Goal: Task Accomplishment & Management: Use online tool/utility

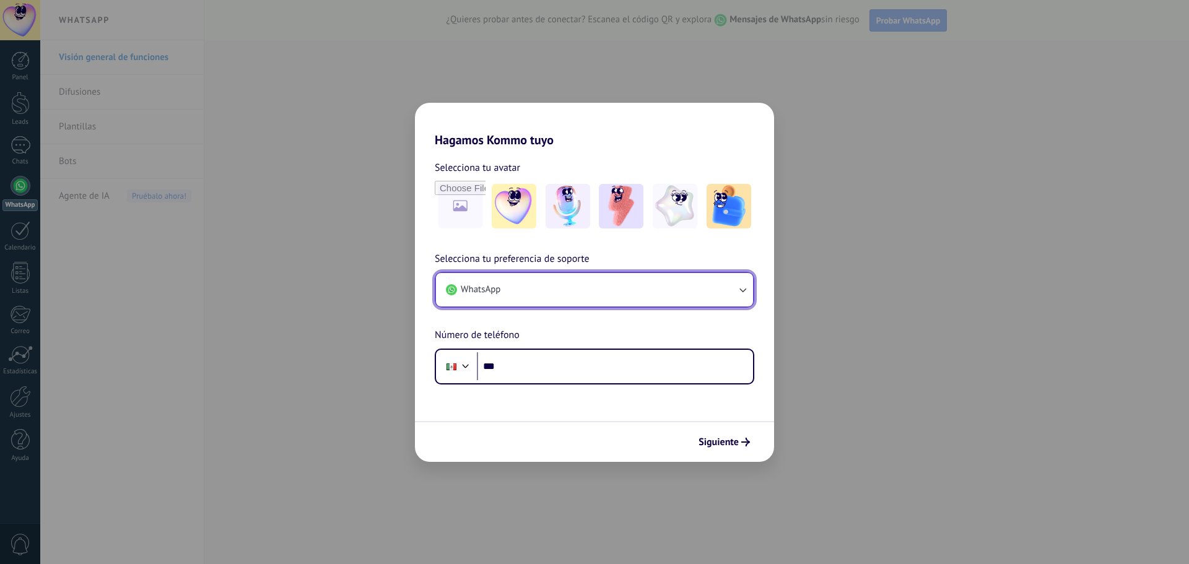
click at [538, 290] on button "WhatsApp" at bounding box center [594, 289] width 317 height 33
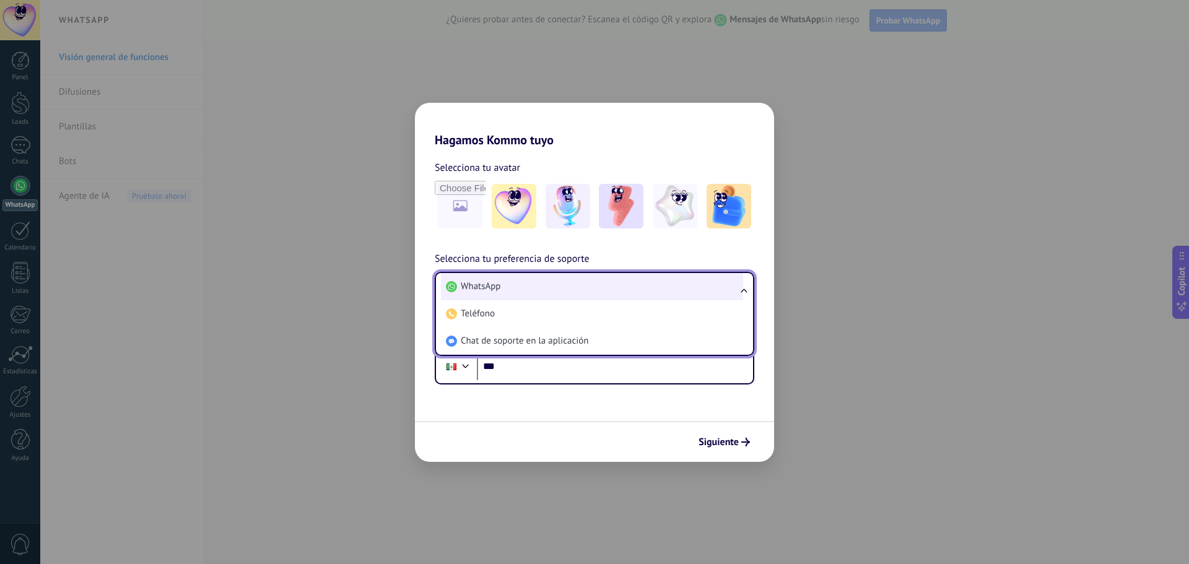
click at [539, 289] on li "WhatsApp" at bounding box center [592, 286] width 302 height 27
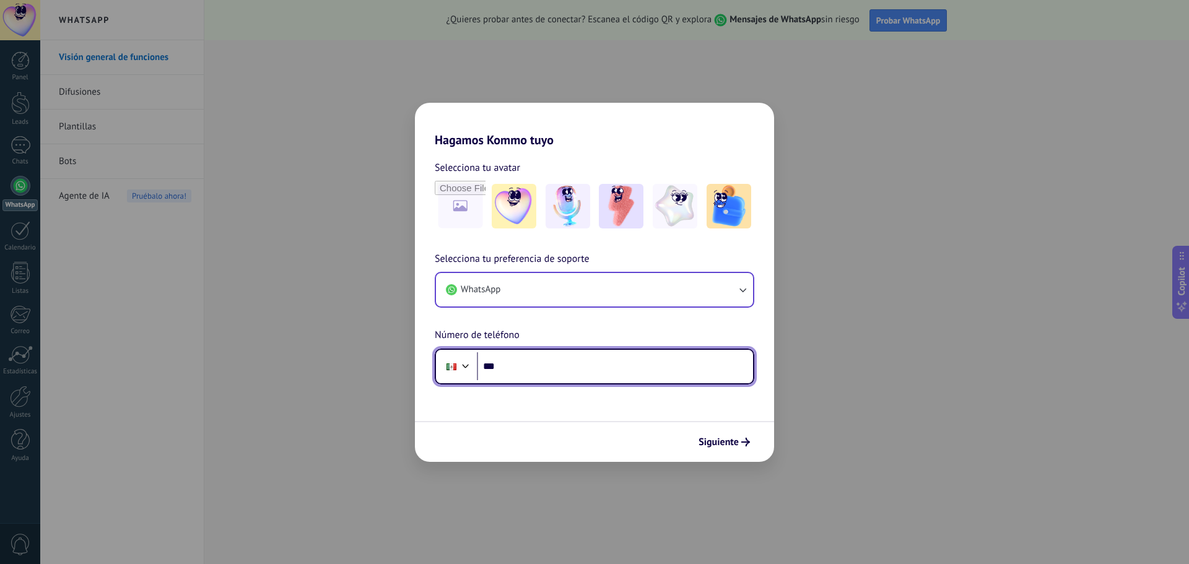
click at [525, 365] on input "***" at bounding box center [615, 366] width 276 height 28
type input "**********"
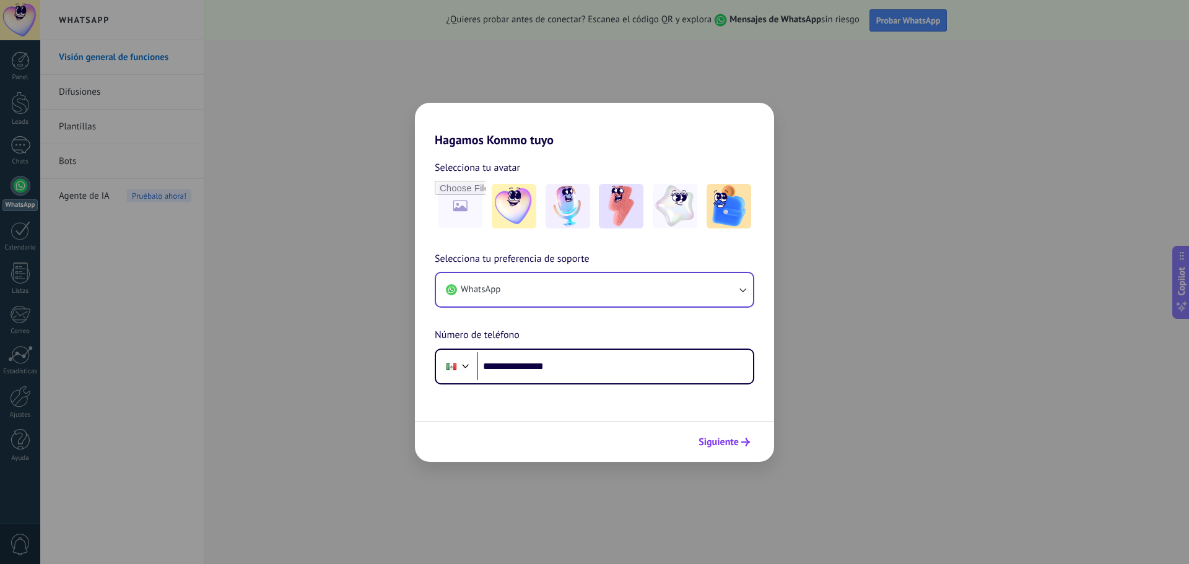
click at [733, 434] on button "Siguiente" at bounding box center [724, 442] width 63 height 21
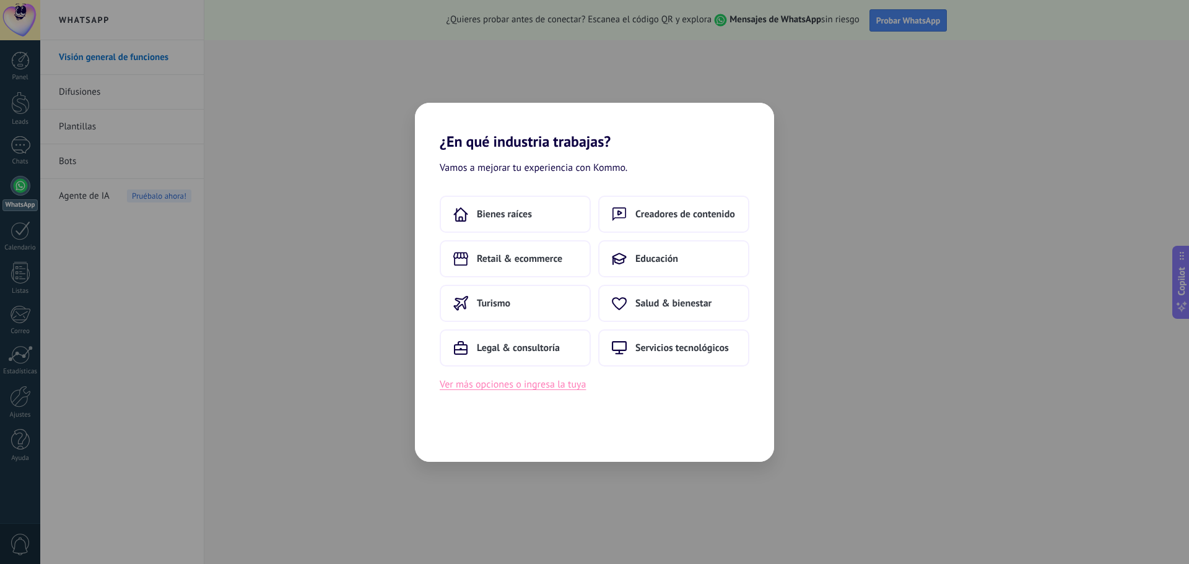
click at [515, 385] on button "Ver más opciones o ingresa la tuya" at bounding box center [513, 385] width 146 height 16
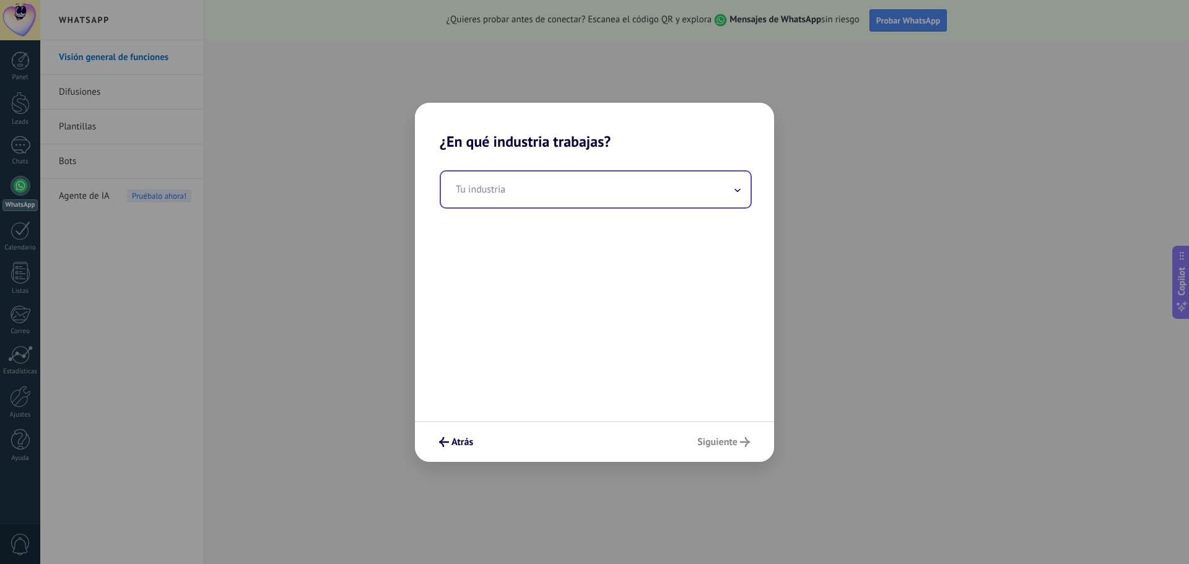
click at [519, 186] on input "text" at bounding box center [596, 190] width 310 height 36
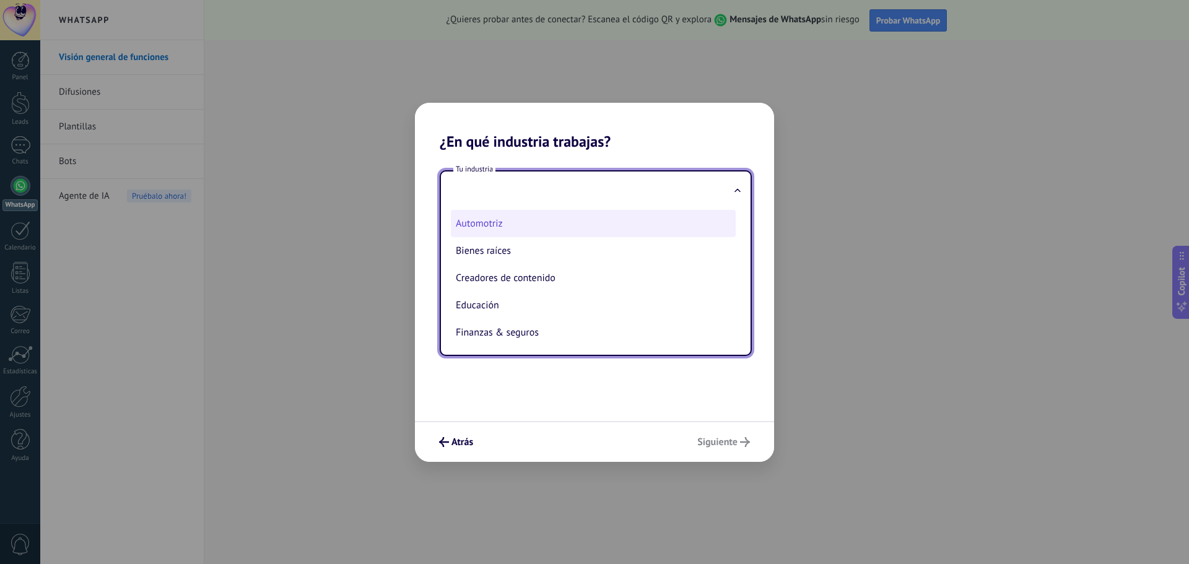
click at [504, 215] on li "Automotriz" at bounding box center [593, 223] width 285 height 27
type input "**********"
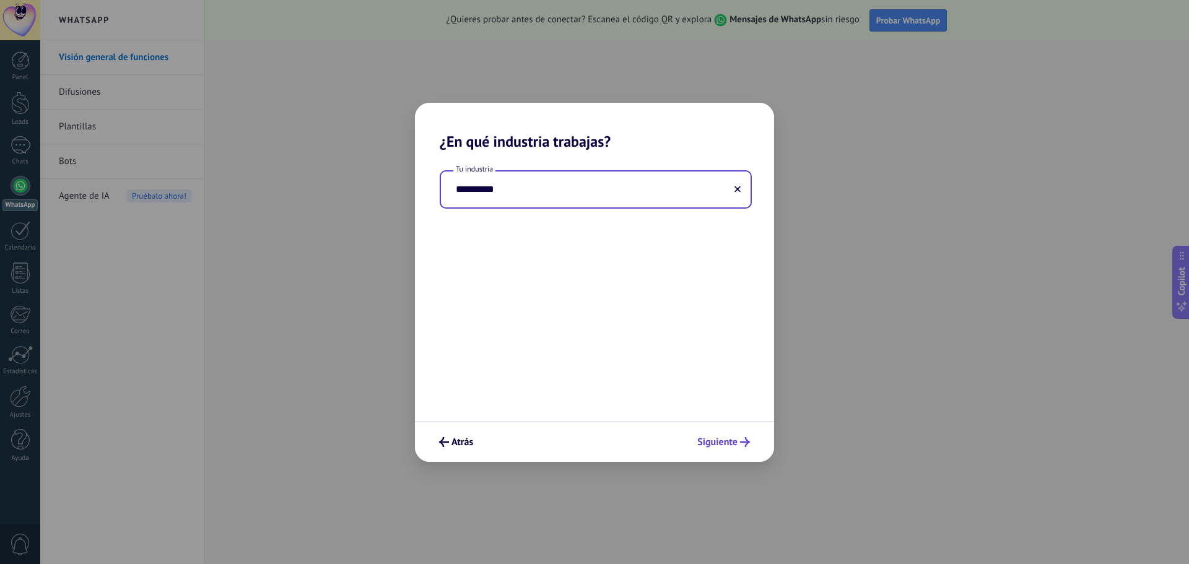
click at [715, 439] on span "Siguiente" at bounding box center [717, 442] width 40 height 9
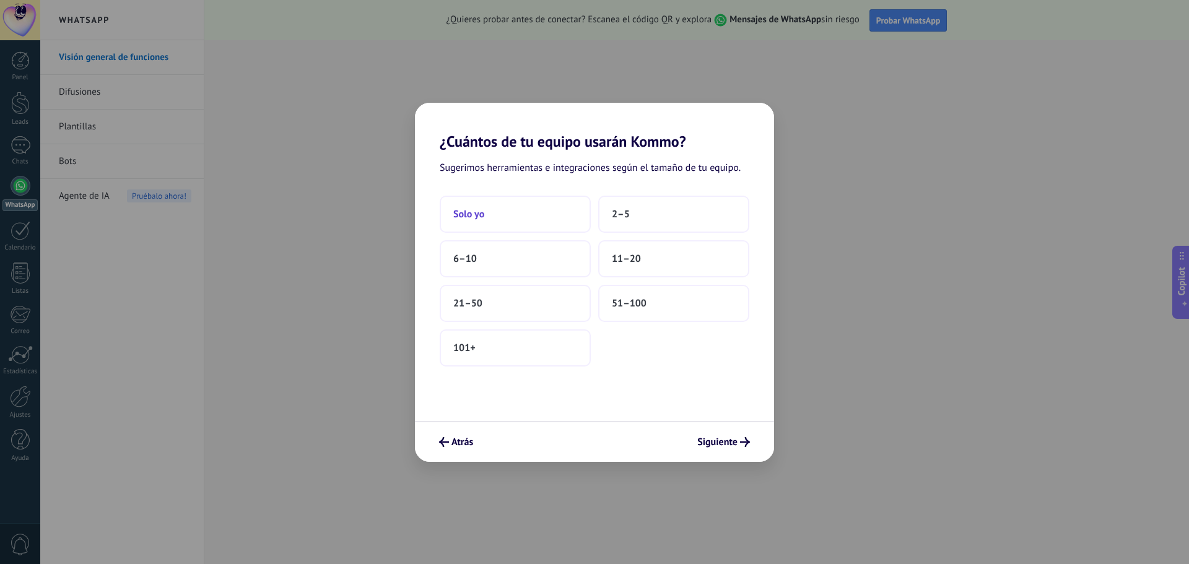
click at [498, 224] on button "Solo yo" at bounding box center [515, 214] width 151 height 37
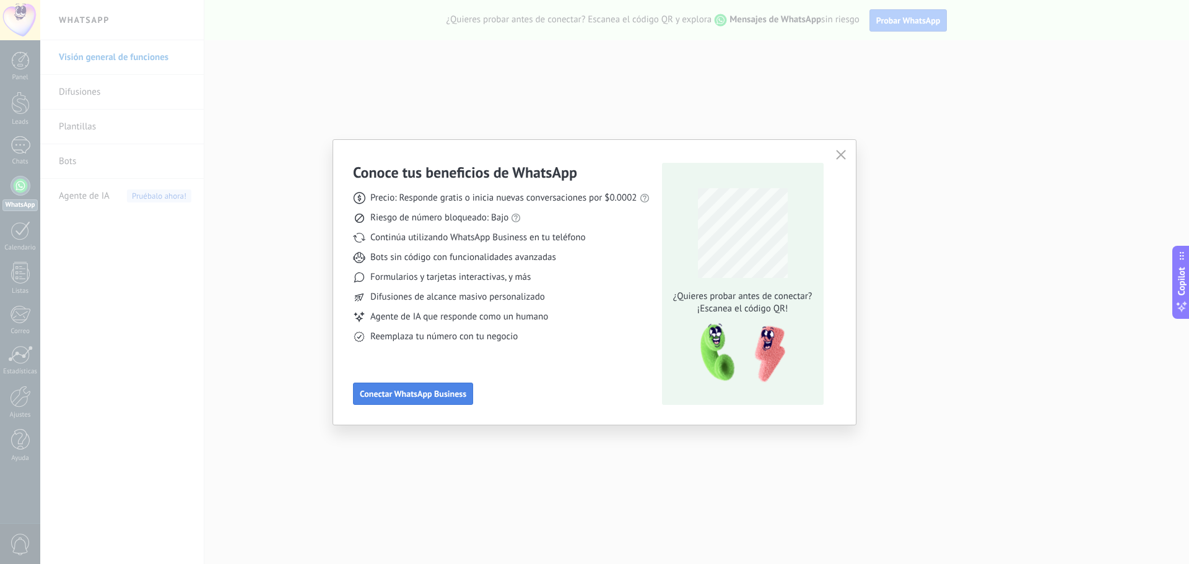
click at [411, 398] on span "Conectar WhatsApp Business" at bounding box center [413, 394] width 107 height 9
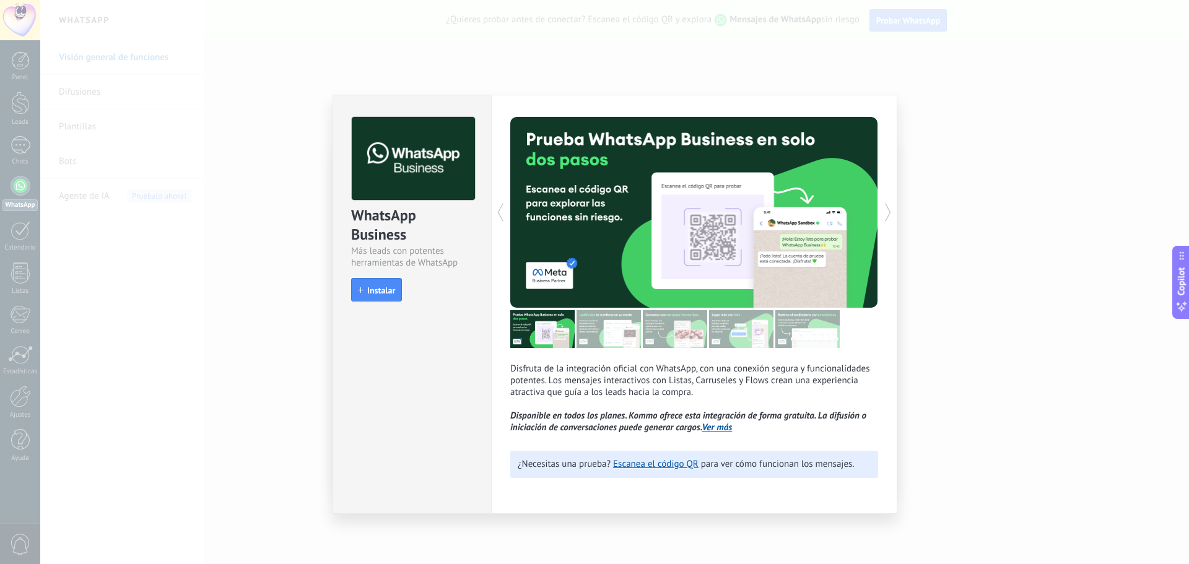
click at [889, 213] on icon at bounding box center [888, 212] width 12 height 25
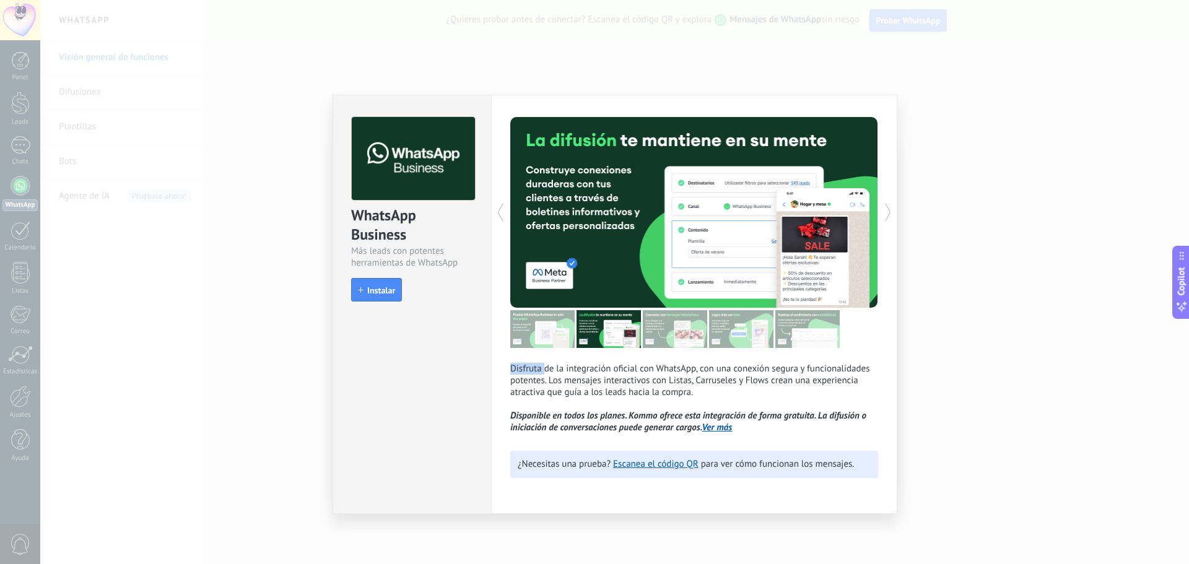
click at [889, 213] on icon at bounding box center [888, 212] width 12 height 25
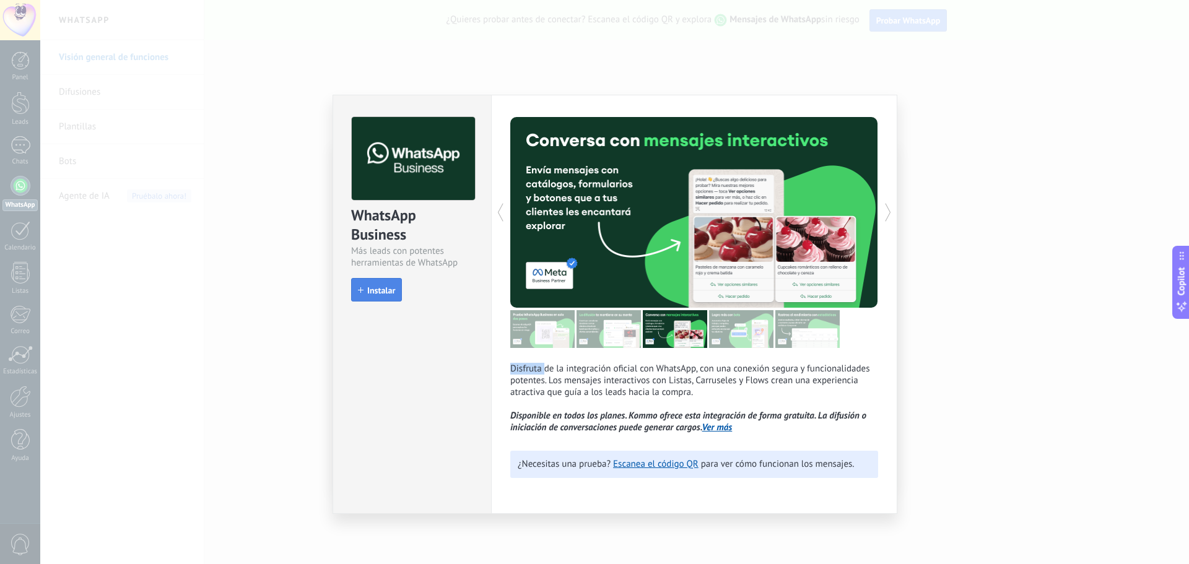
click at [375, 294] on span "Instalar" at bounding box center [381, 290] width 28 height 9
click at [375, 294] on div "install Instalar" at bounding box center [412, 290] width 122 height 24
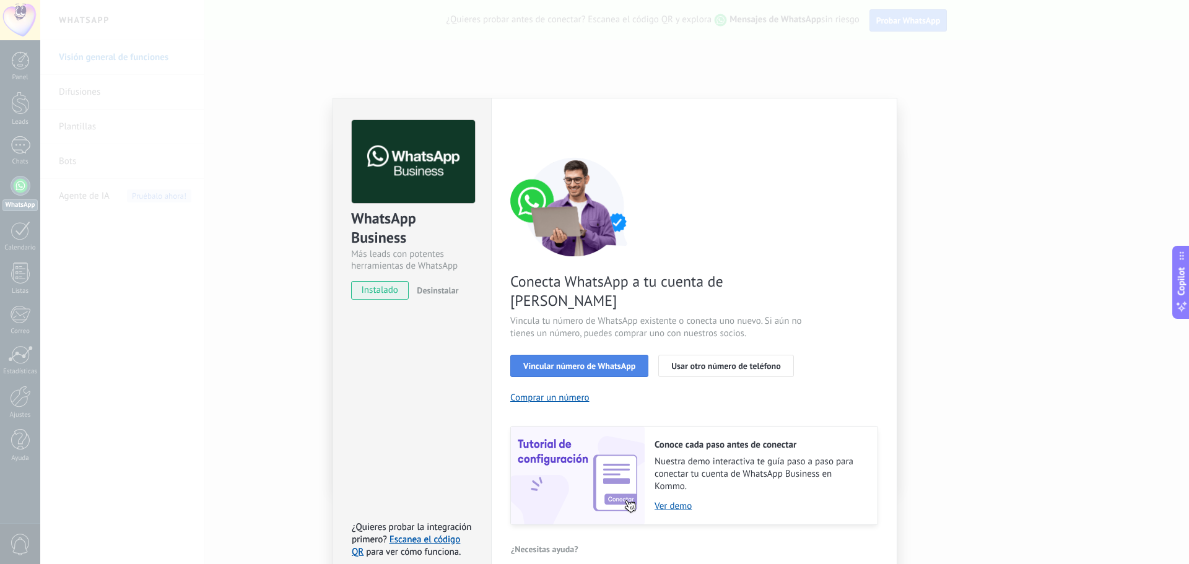
click at [564, 362] on span "Vincular número de WhatsApp" at bounding box center [579, 366] width 112 height 9
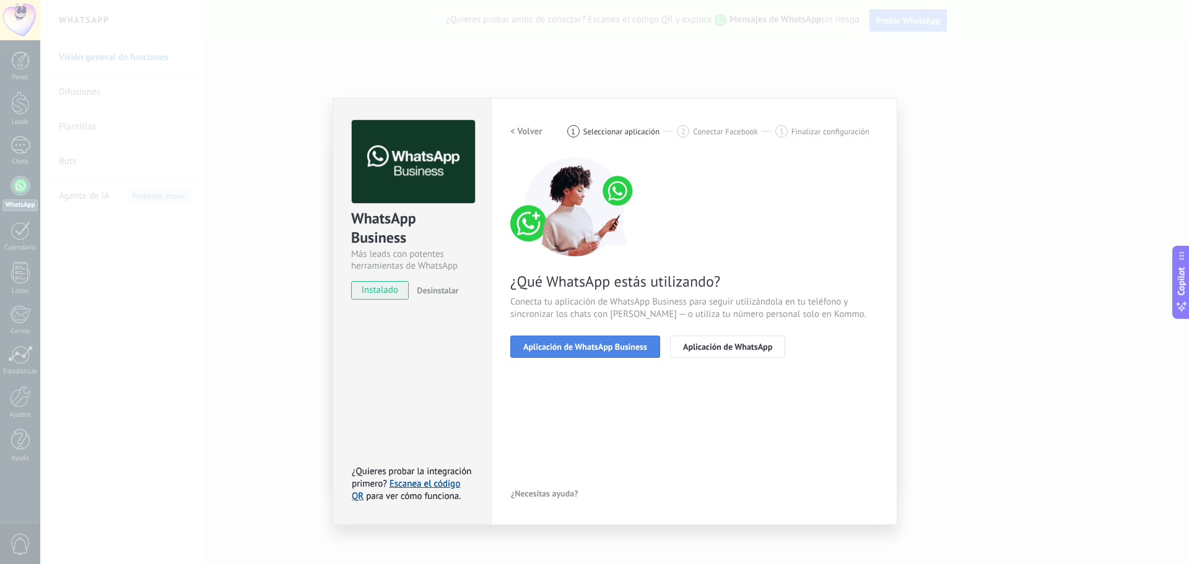
click at [631, 346] on span "Aplicación de WhatsApp Business" at bounding box center [585, 347] width 124 height 9
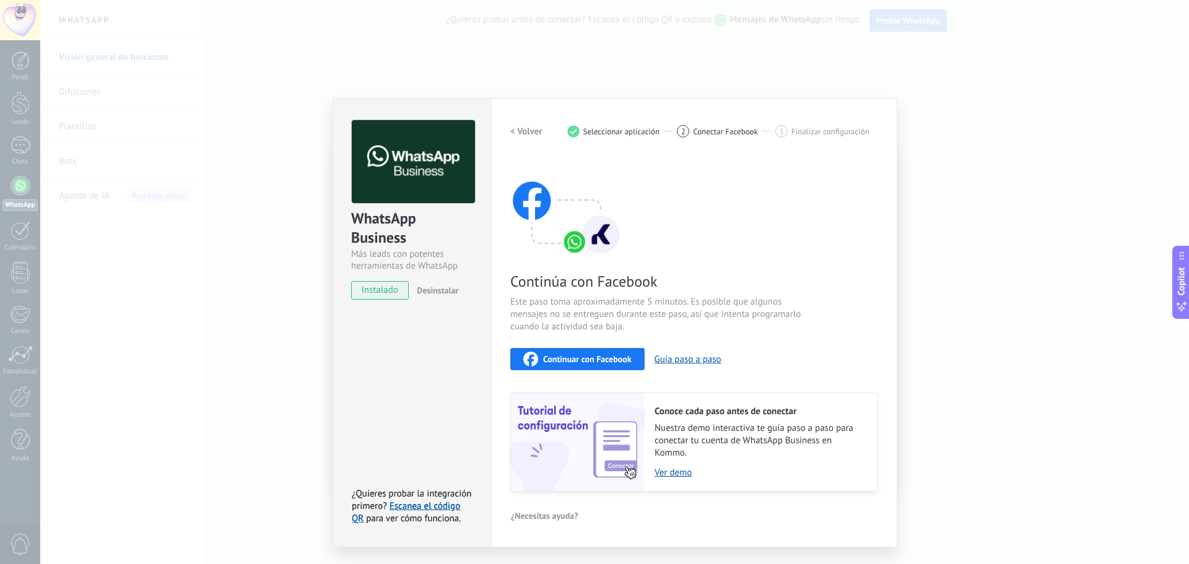
click at [937, 281] on div "WhatsApp Business Más leads con potentes herramientas de WhatsApp instalado Des…" at bounding box center [614, 282] width 1149 height 564
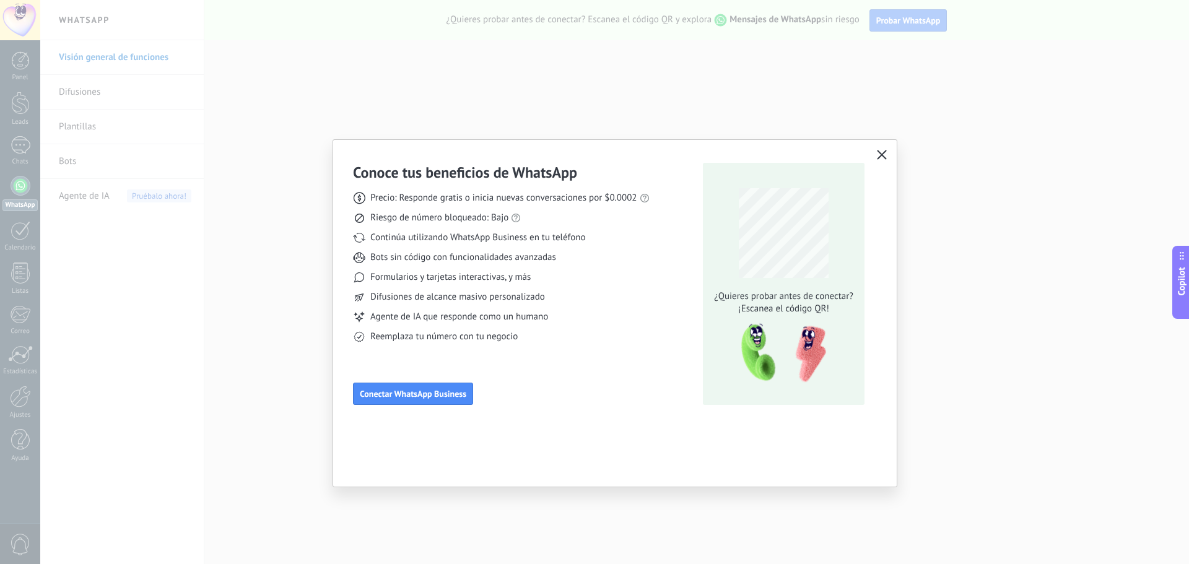
click at [1090, 308] on div "Conoce tus beneficios de WhatsApp Precio: Responde gratis o inicia nuevas conve…" at bounding box center [594, 282] width 1189 height 564
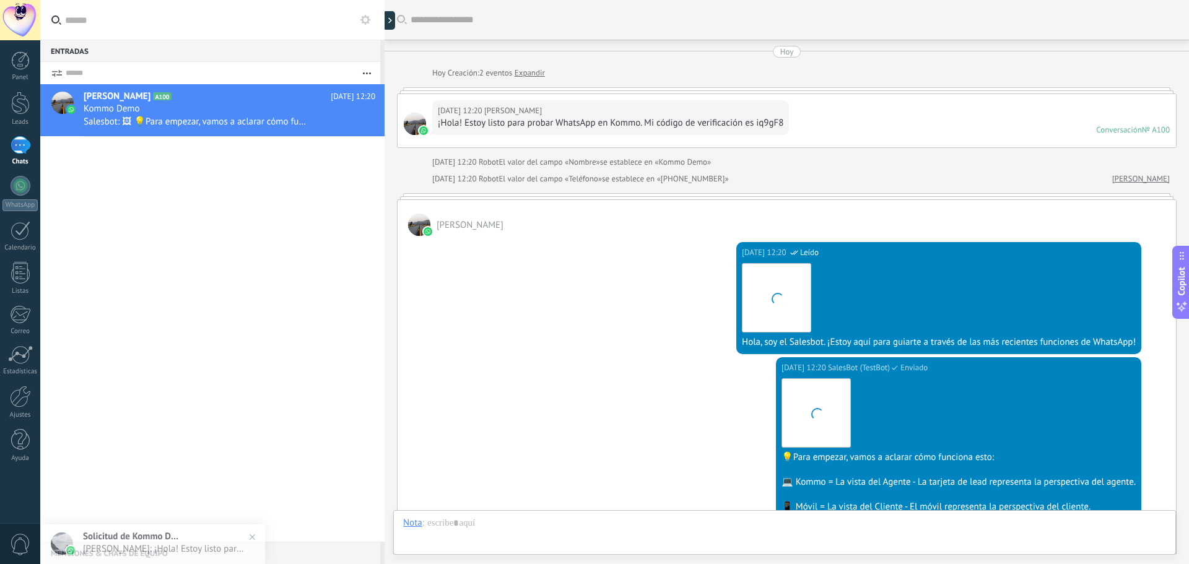
scroll to position [256, 0]
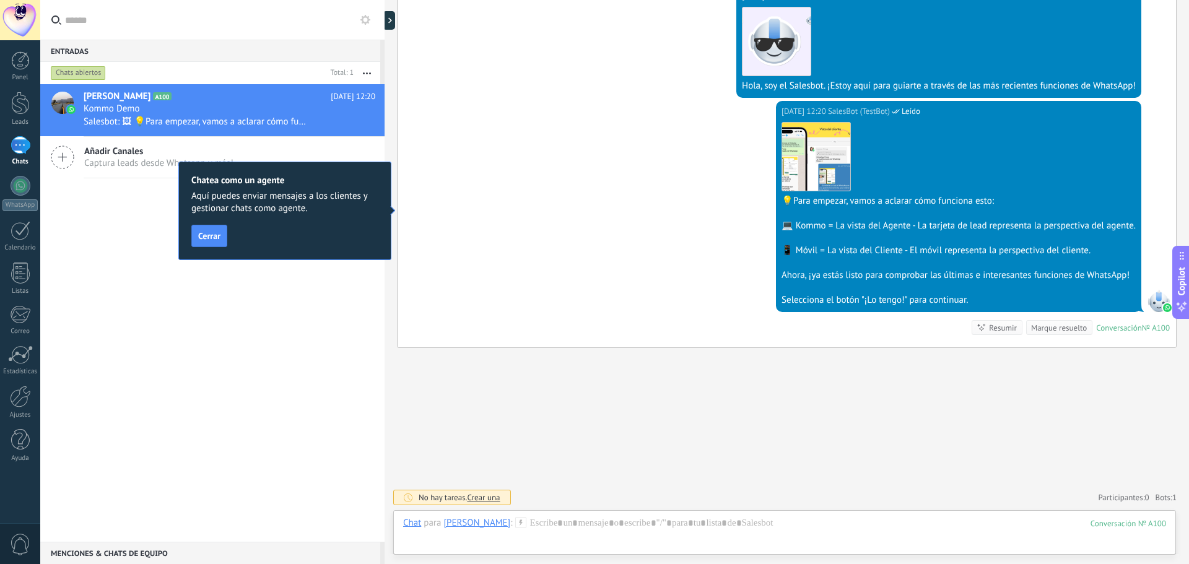
click at [212, 233] on span "Cerrar" at bounding box center [209, 236] width 22 height 9
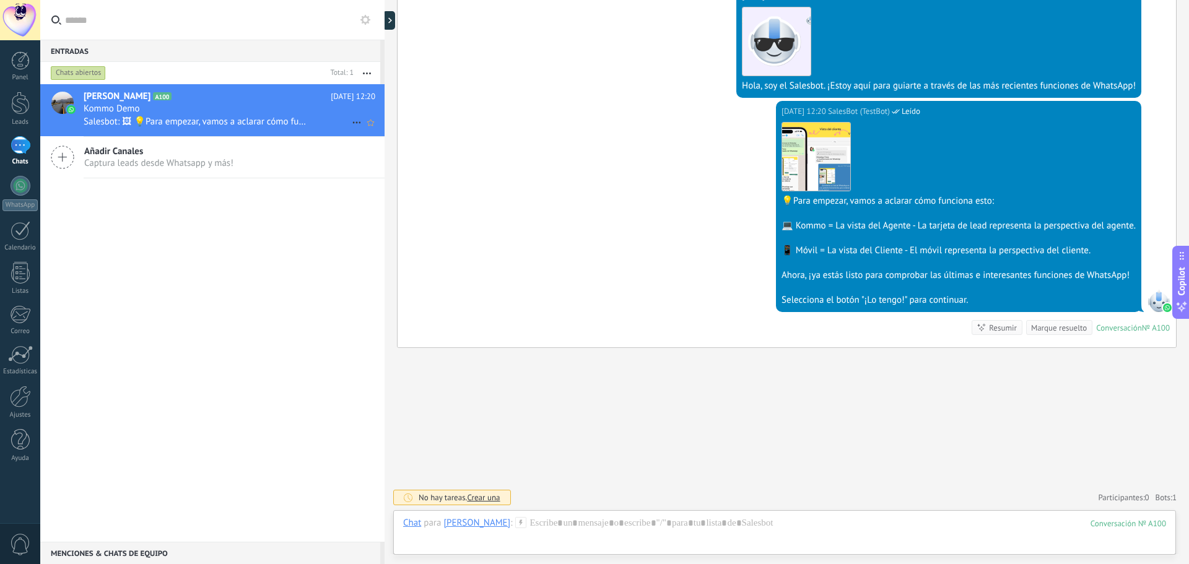
click at [206, 108] on div "Kommo Demo" at bounding box center [230, 109] width 292 height 12
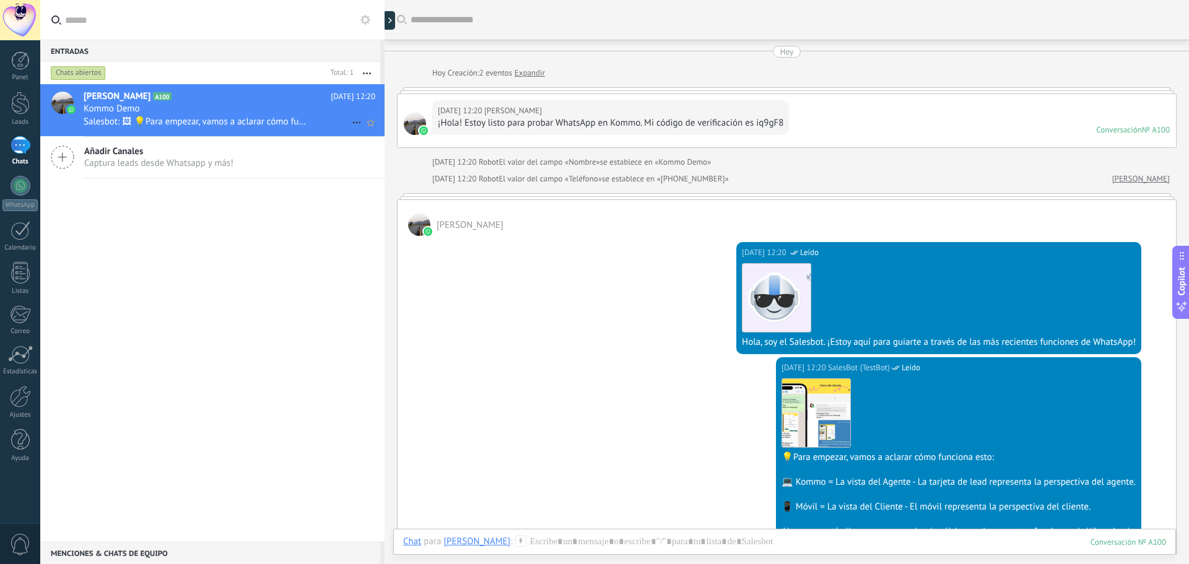
click at [219, 110] on div "Kommo Demo" at bounding box center [230, 109] width 292 height 12
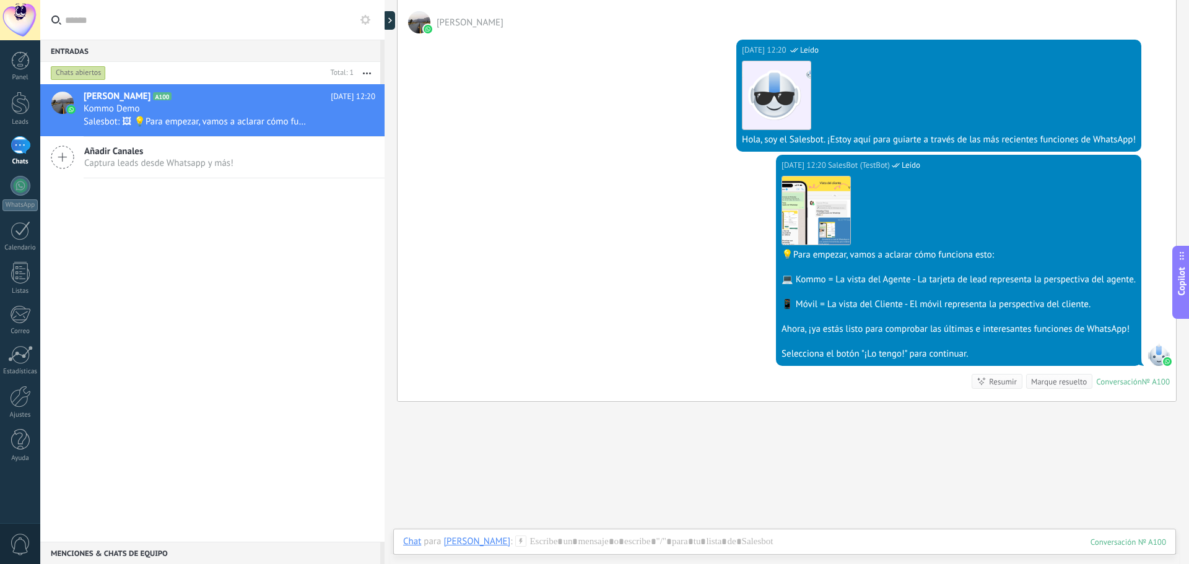
scroll to position [256, 0]
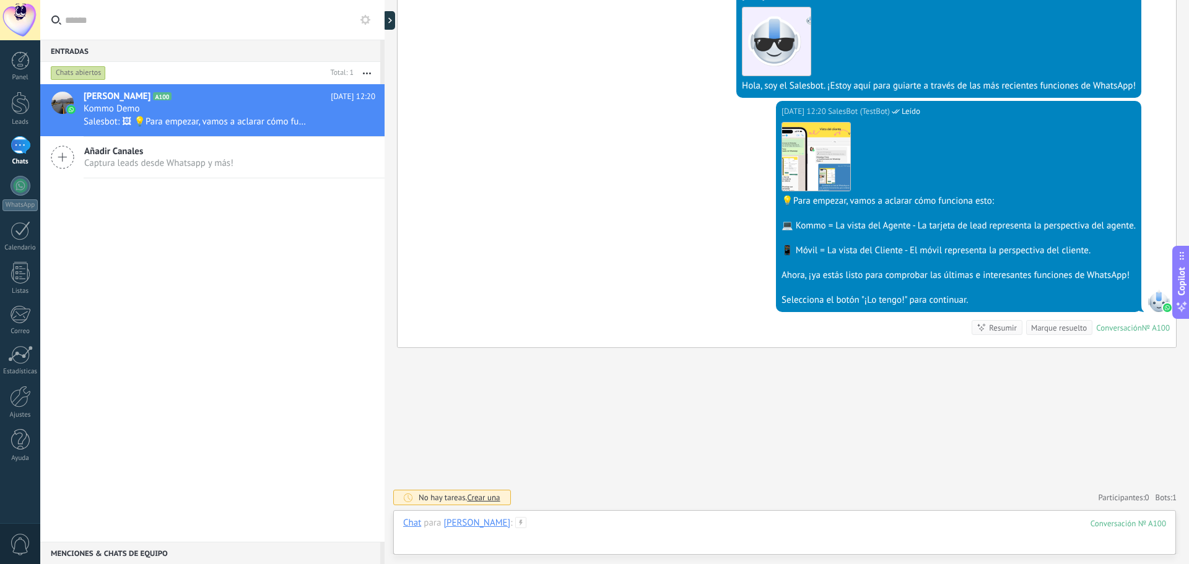
click at [566, 528] on div at bounding box center [784, 535] width 763 height 37
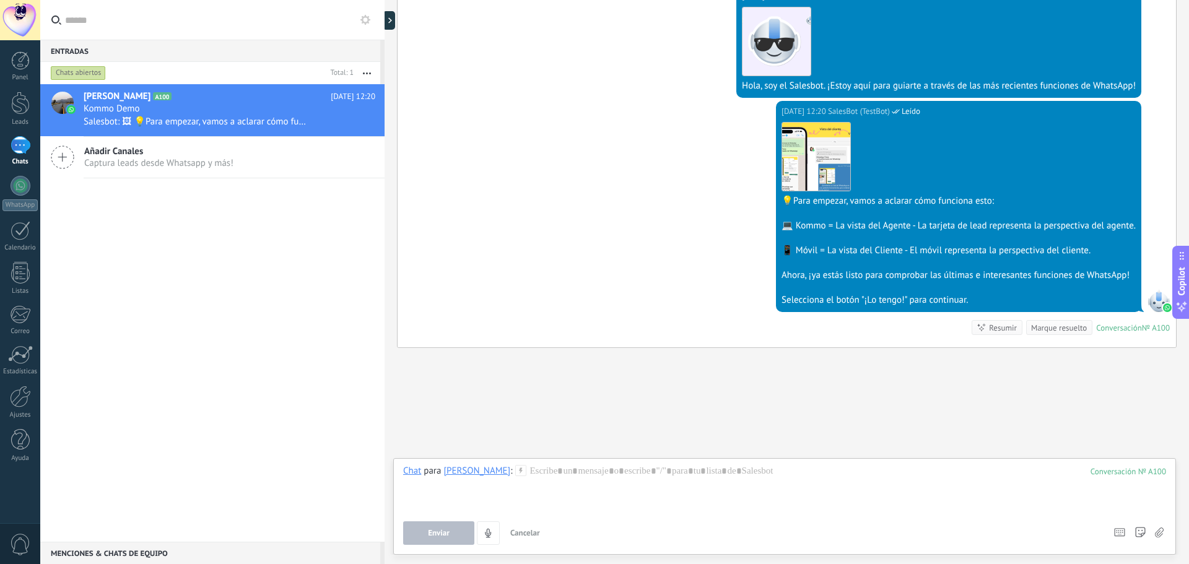
click at [523, 429] on div "Buscar Carga más Hoy Hoy Creación: 2 eventos Expandir Hoy 12:20 Cesar Ponce ¡Ho…" at bounding box center [787, 154] width 805 height 821
click at [611, 474] on div at bounding box center [784, 488] width 763 height 47
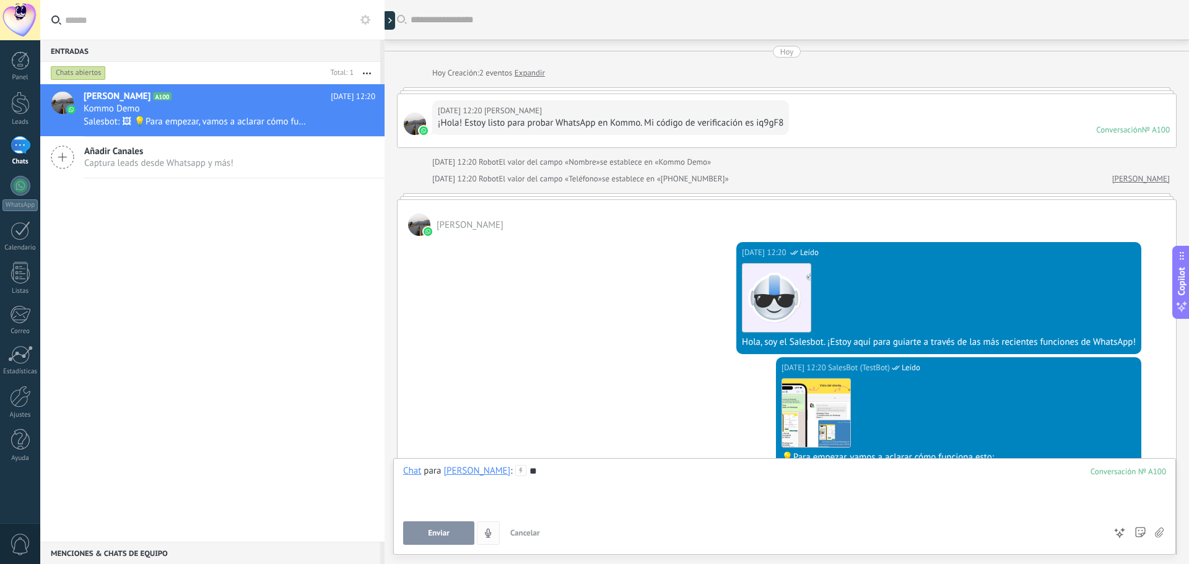
click at [444, 529] on span "Enviar" at bounding box center [439, 533] width 22 height 9
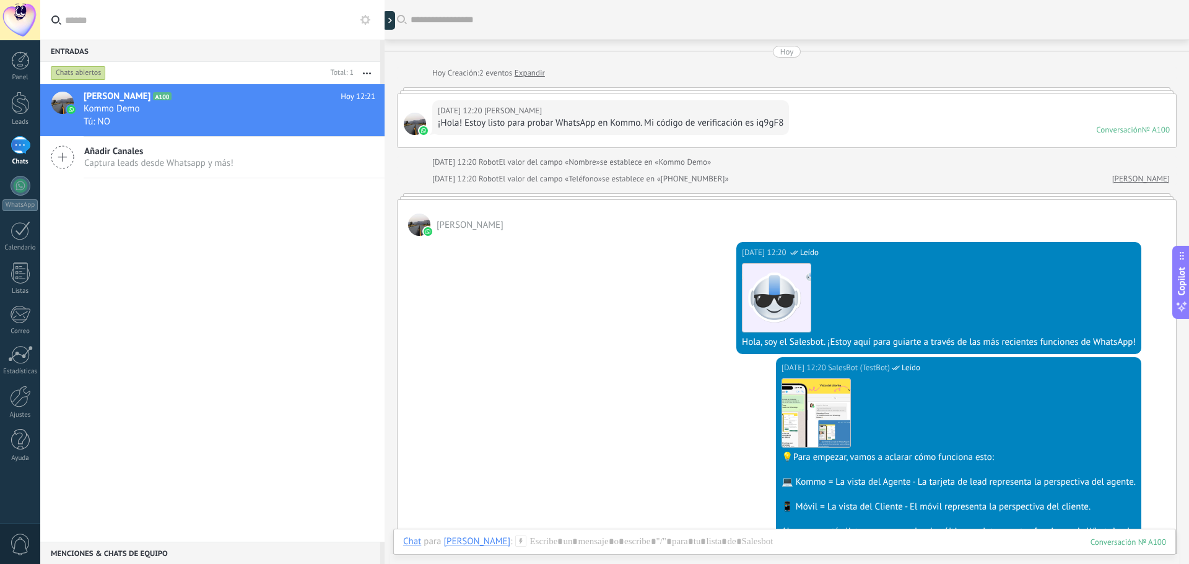
click at [427, 106] on div "Hoy 12:20 Cesar Ponce ¡Hola! Estoy listo para probar WhatsApp en Kommo. Mi códi…" at bounding box center [787, 120] width 779 height 53
click at [23, 189] on div at bounding box center [21, 186] width 20 height 20
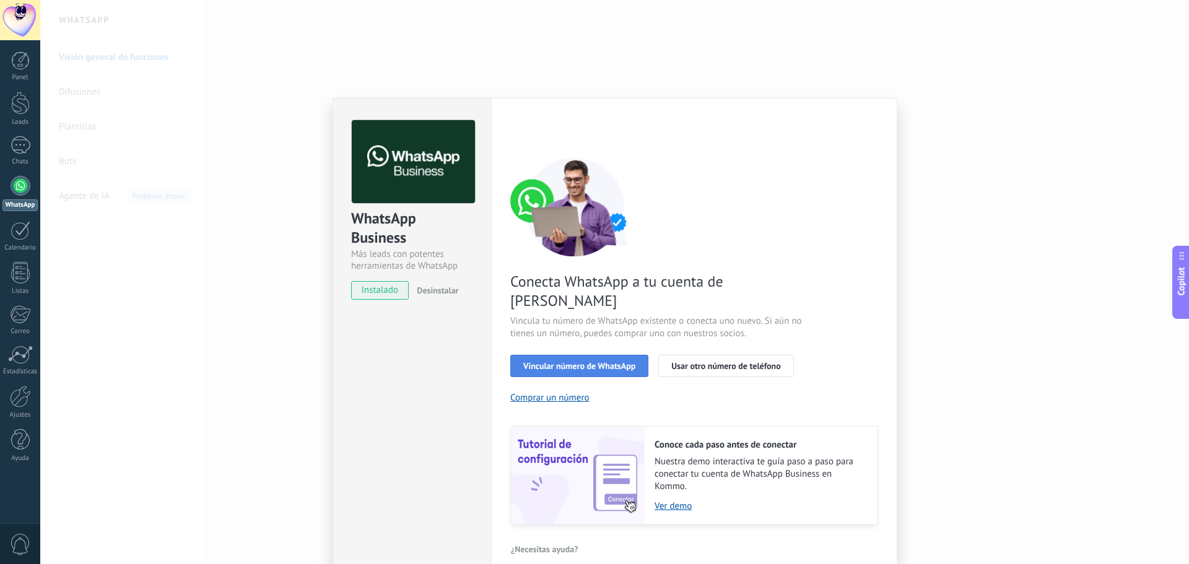
click at [611, 362] on span "Vincular número de WhatsApp" at bounding box center [579, 366] width 112 height 9
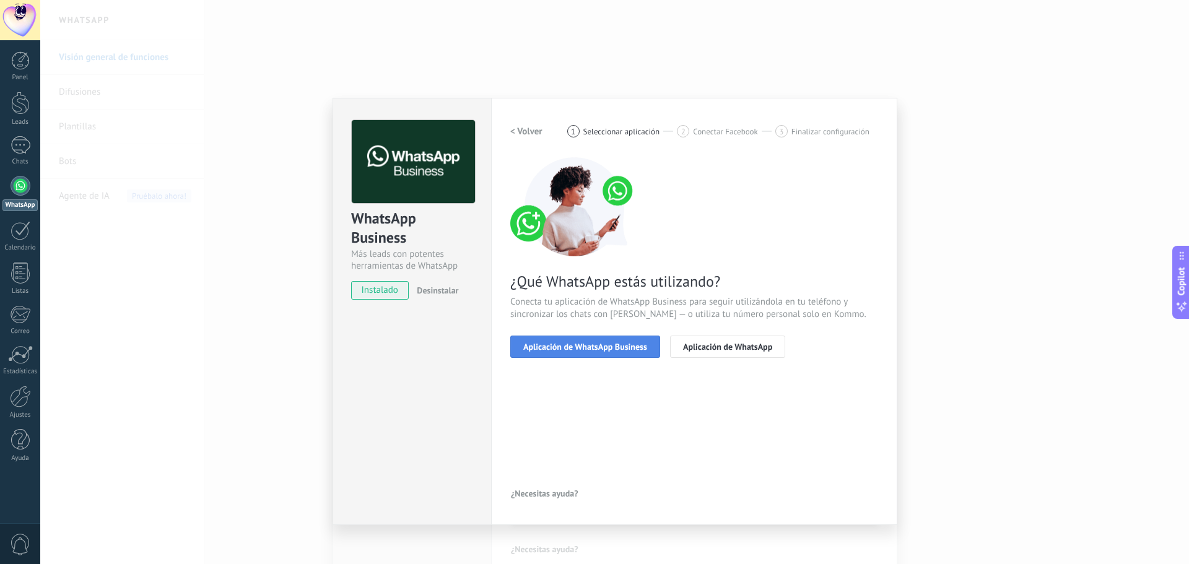
click at [587, 351] on span "Aplicación de WhatsApp Business" at bounding box center [585, 347] width 124 height 9
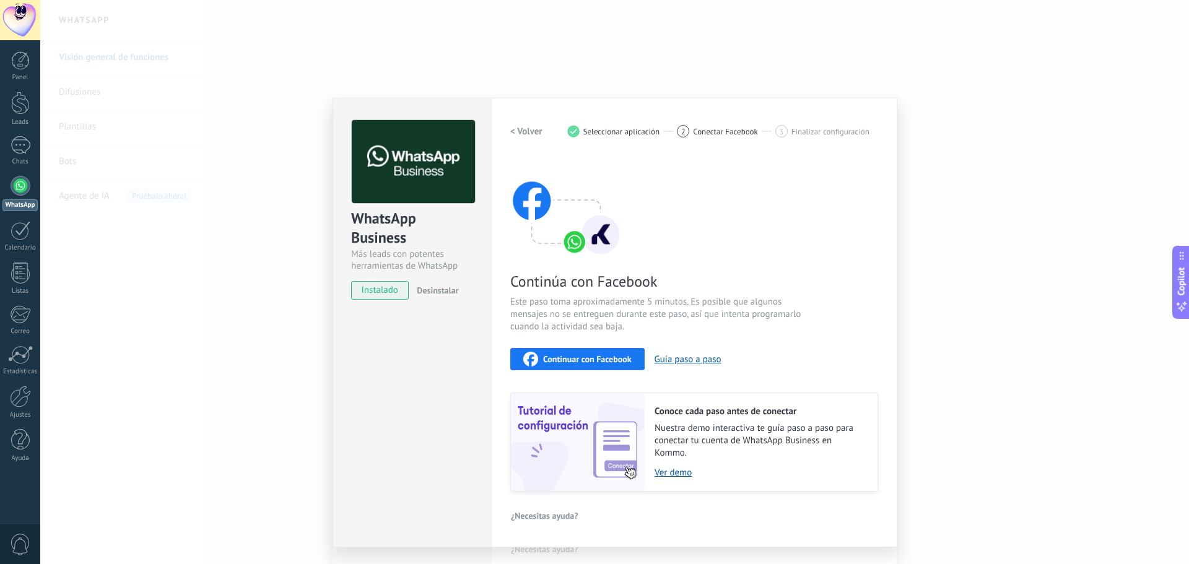
click at [582, 355] on span "Continuar con Facebook" at bounding box center [587, 359] width 89 height 9
click at [692, 359] on button "Guía paso a paso" at bounding box center [688, 360] width 67 height 12
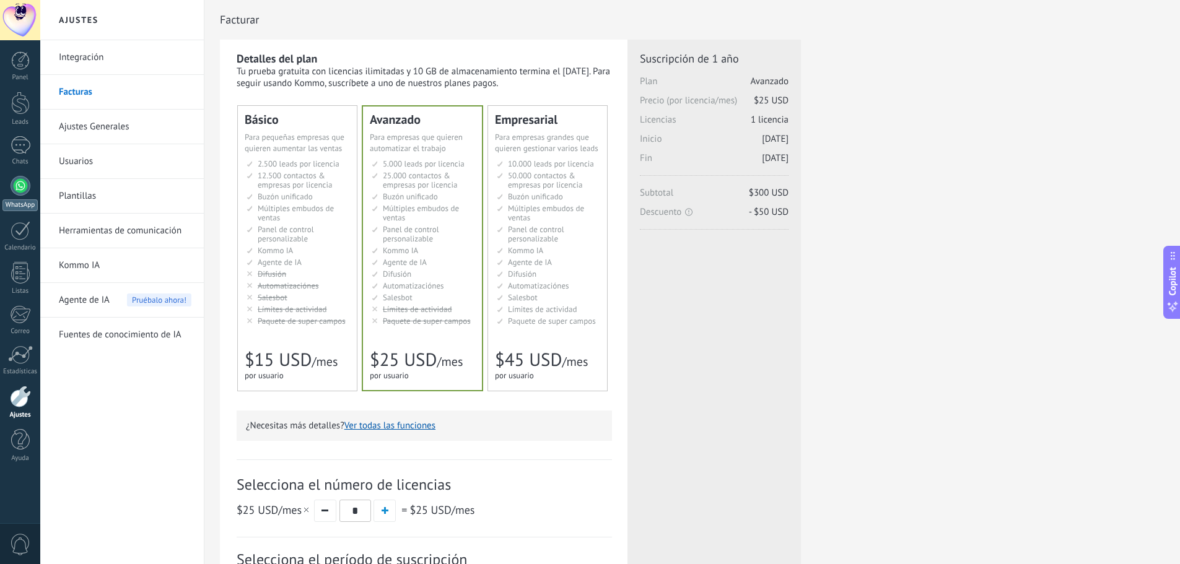
click at [7, 193] on link "WhatsApp" at bounding box center [20, 193] width 40 height 35
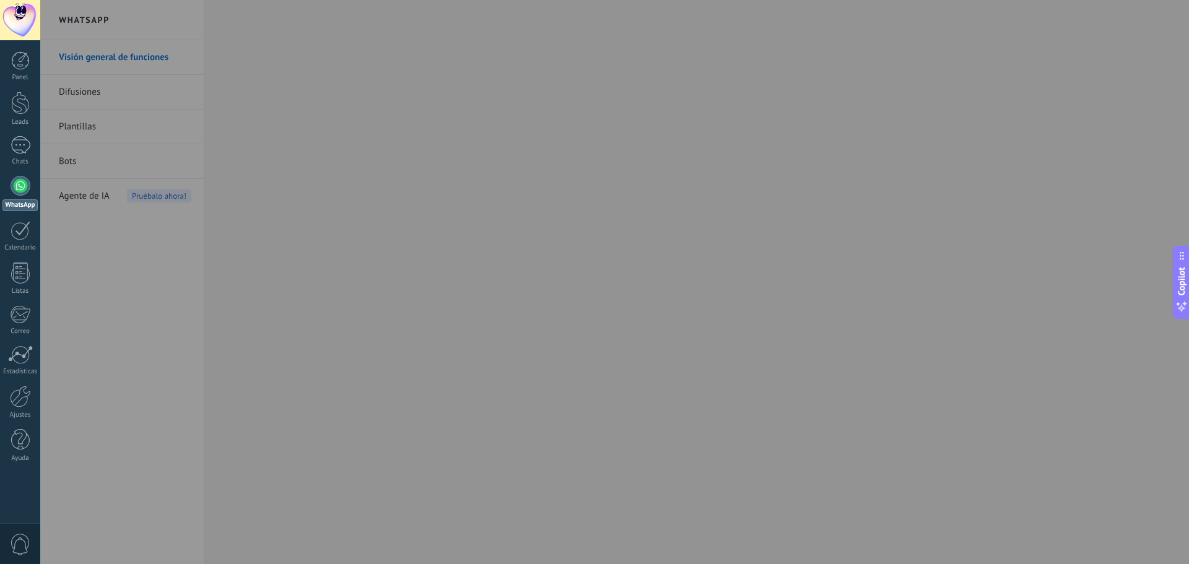
click at [393, 151] on div at bounding box center [634, 282] width 1189 height 564
click at [112, 123] on div at bounding box center [634, 282] width 1189 height 564
click at [19, 236] on div at bounding box center [21, 230] width 20 height 19
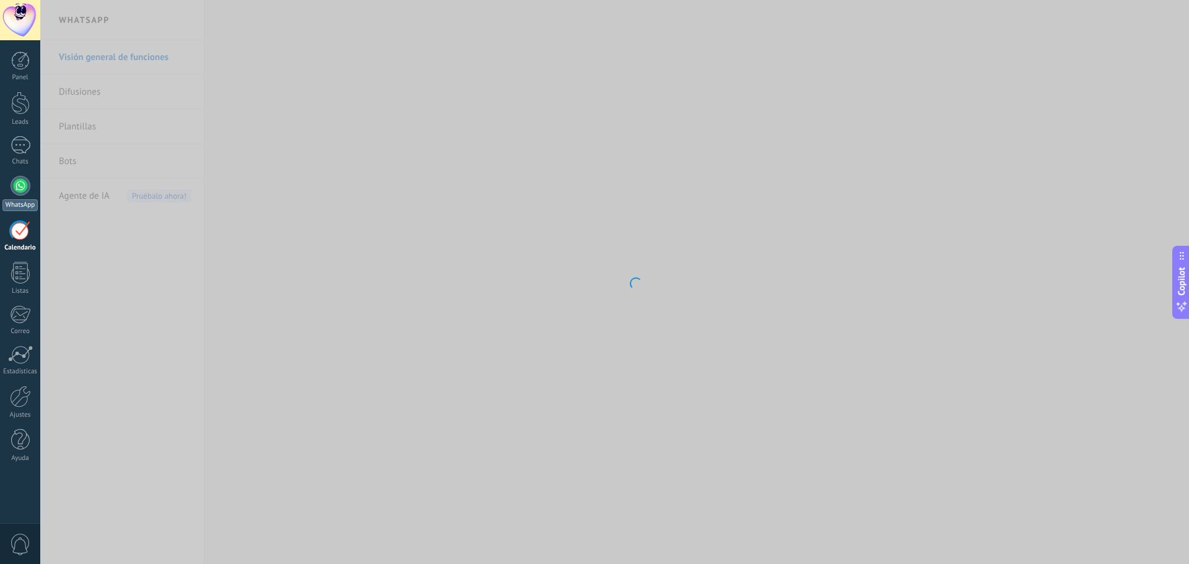
click at [24, 183] on div at bounding box center [21, 186] width 20 height 20
click at [19, 189] on div at bounding box center [21, 186] width 20 height 20
click at [20, 188] on div at bounding box center [21, 186] width 20 height 20
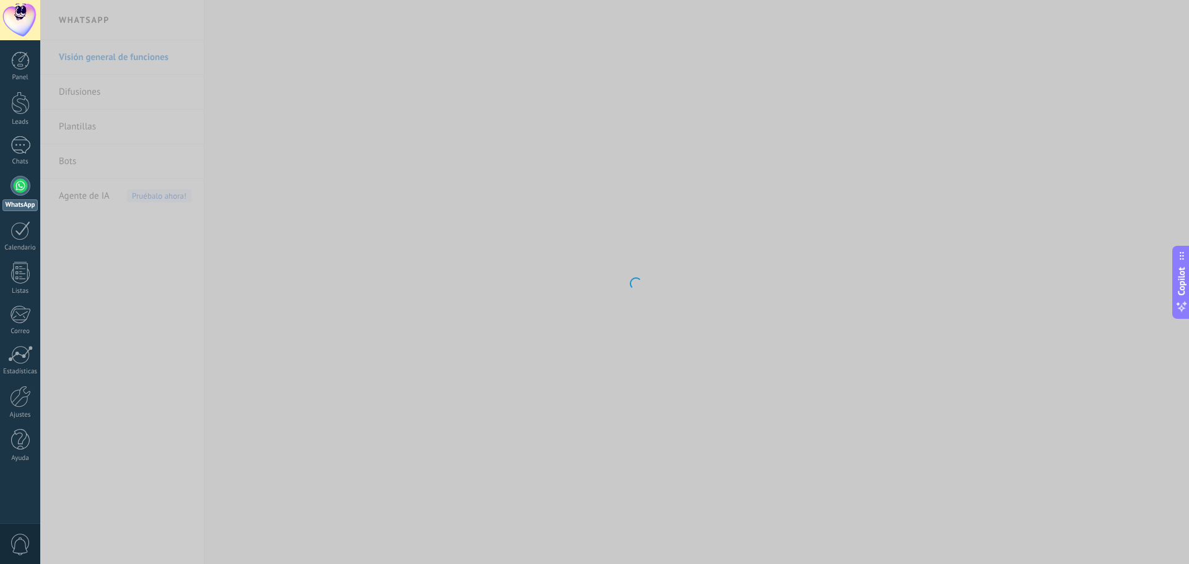
click at [20, 188] on div at bounding box center [21, 186] width 20 height 20
click at [20, 189] on div at bounding box center [21, 186] width 20 height 20
click at [20, 190] on div at bounding box center [21, 186] width 20 height 20
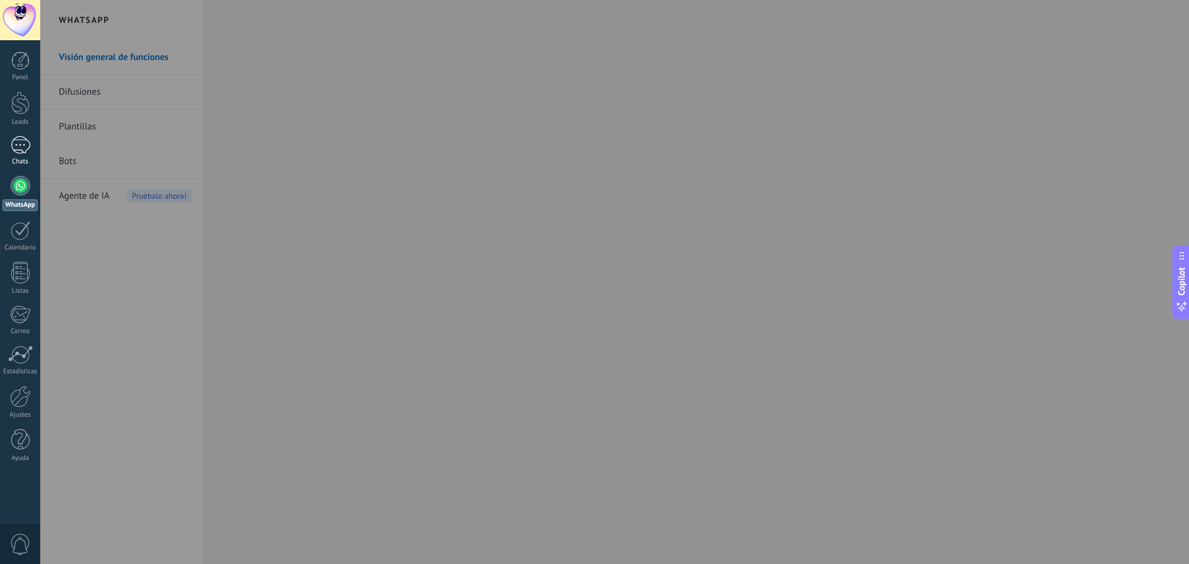
click at [25, 150] on div at bounding box center [21, 145] width 20 height 18
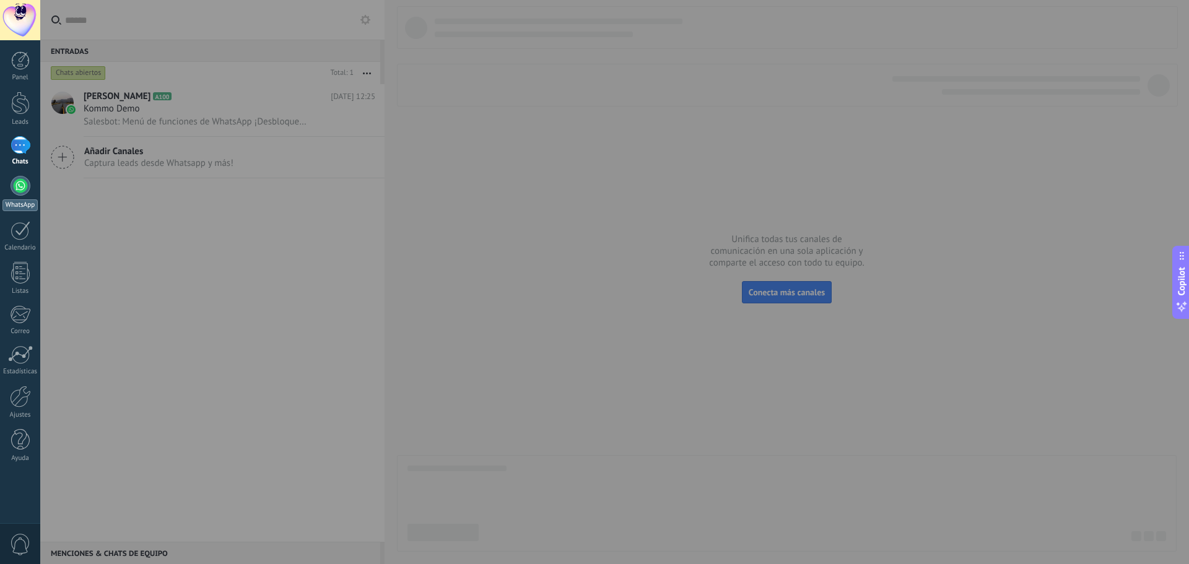
click at [17, 192] on div at bounding box center [21, 186] width 20 height 20
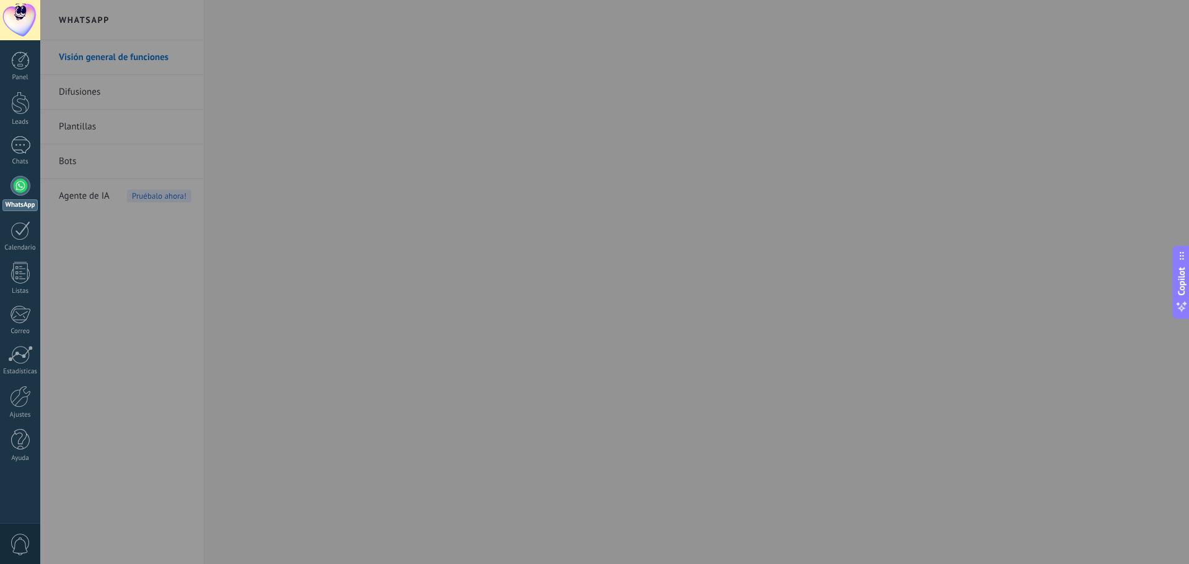
click at [92, 242] on div at bounding box center [634, 282] width 1189 height 564
click at [149, 192] on div at bounding box center [634, 282] width 1189 height 564
click at [90, 172] on div at bounding box center [634, 282] width 1189 height 564
drag, startPoint x: 100, startPoint y: 129, endPoint x: 111, endPoint y: 113, distance: 20.1
click at [100, 129] on div at bounding box center [634, 282] width 1189 height 564
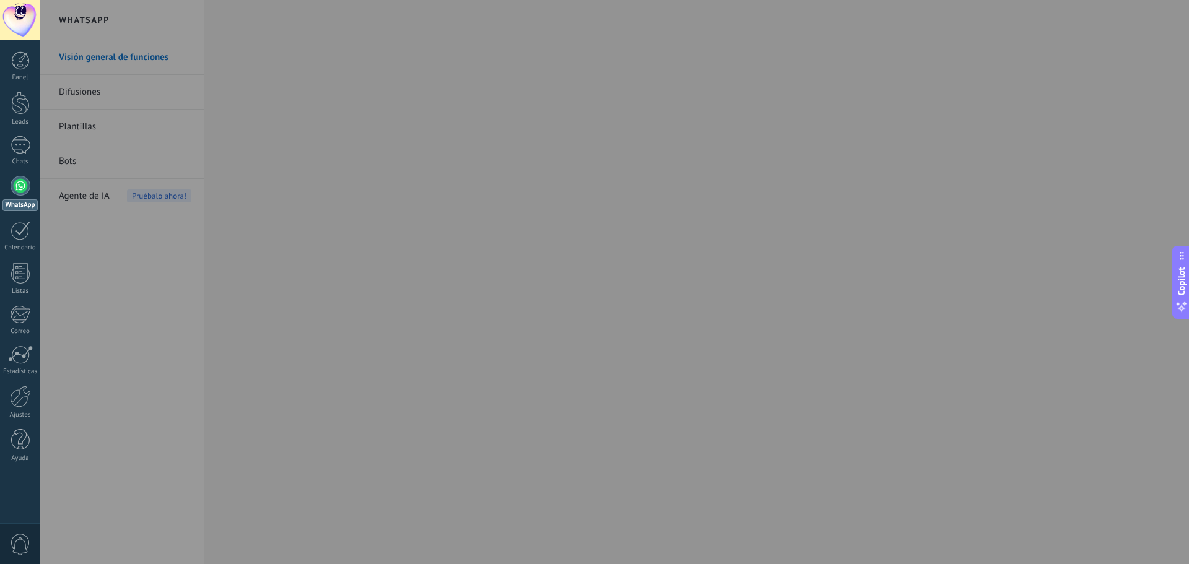
click at [130, 79] on div at bounding box center [634, 282] width 1189 height 564
click at [165, 48] on div at bounding box center [634, 282] width 1189 height 564
